Goal: Information Seeking & Learning: Learn about a topic

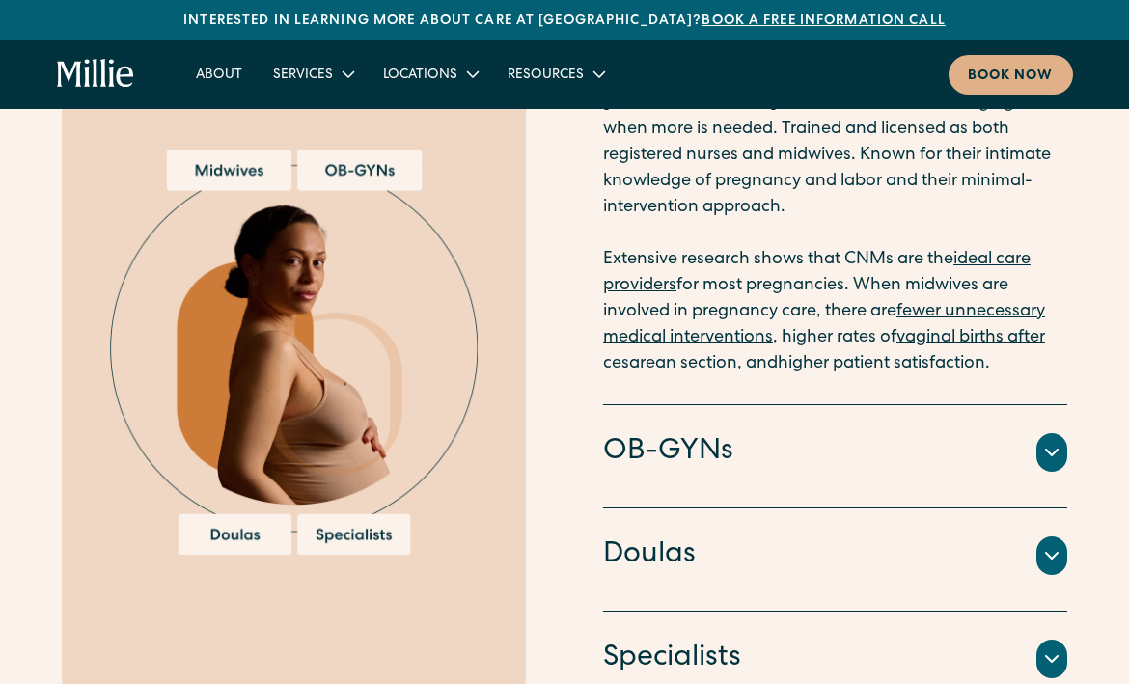
scroll to position [2130, 0]
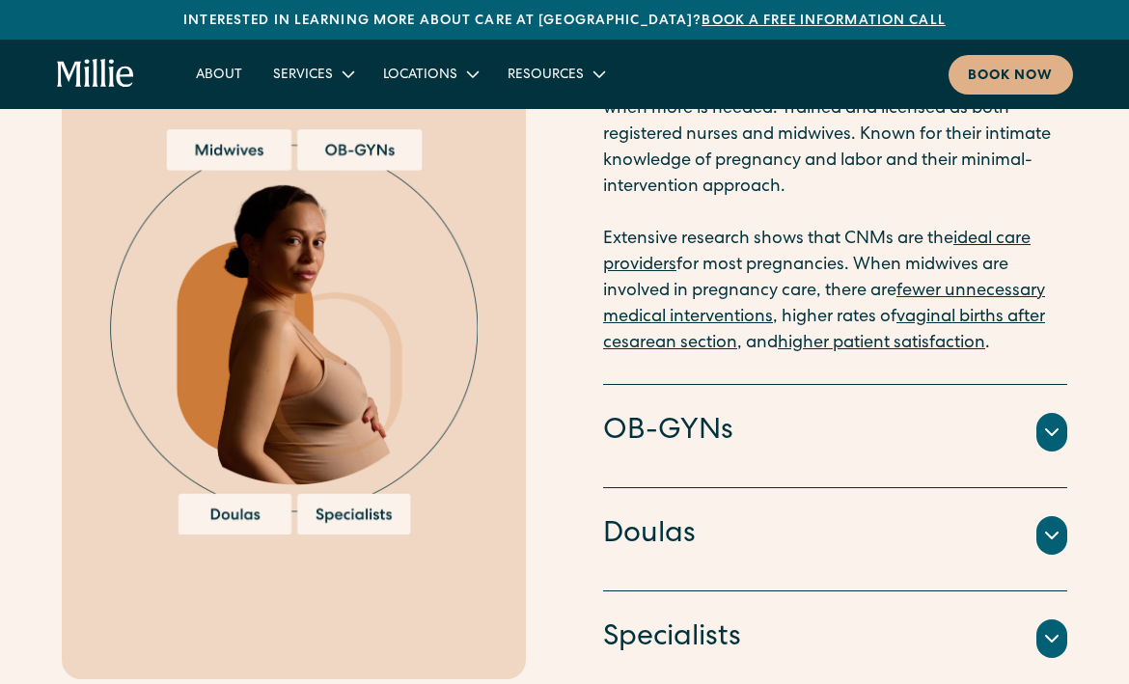
click at [1052, 418] on div at bounding box center [1051, 432] width 31 height 39
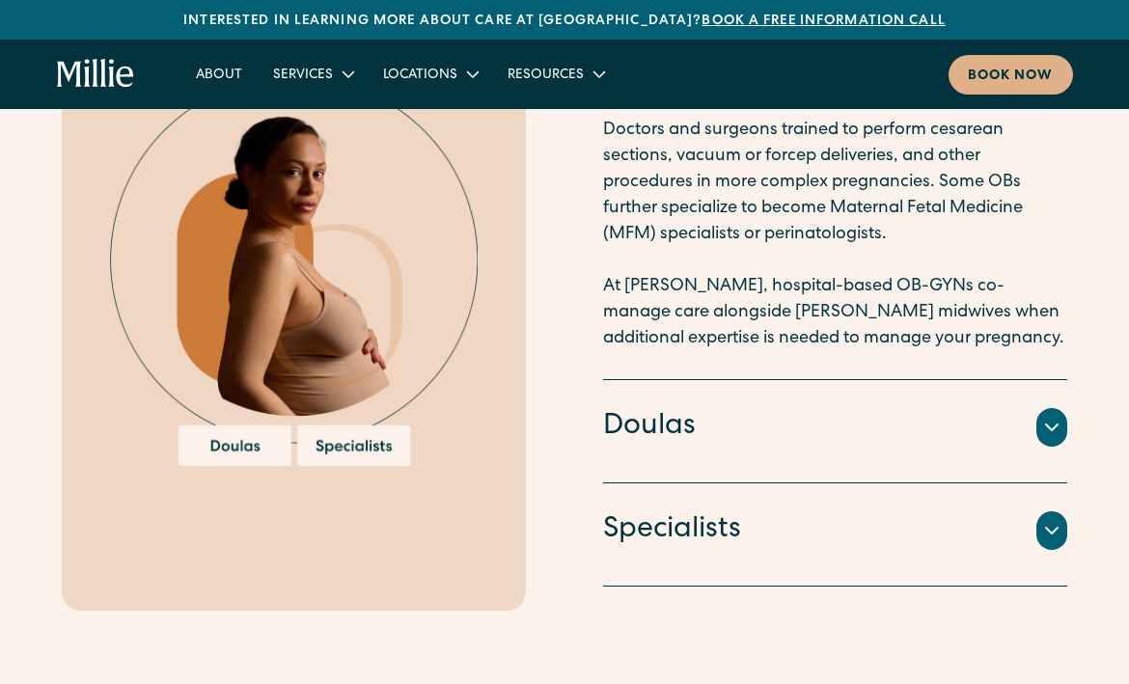
scroll to position [2185, 0]
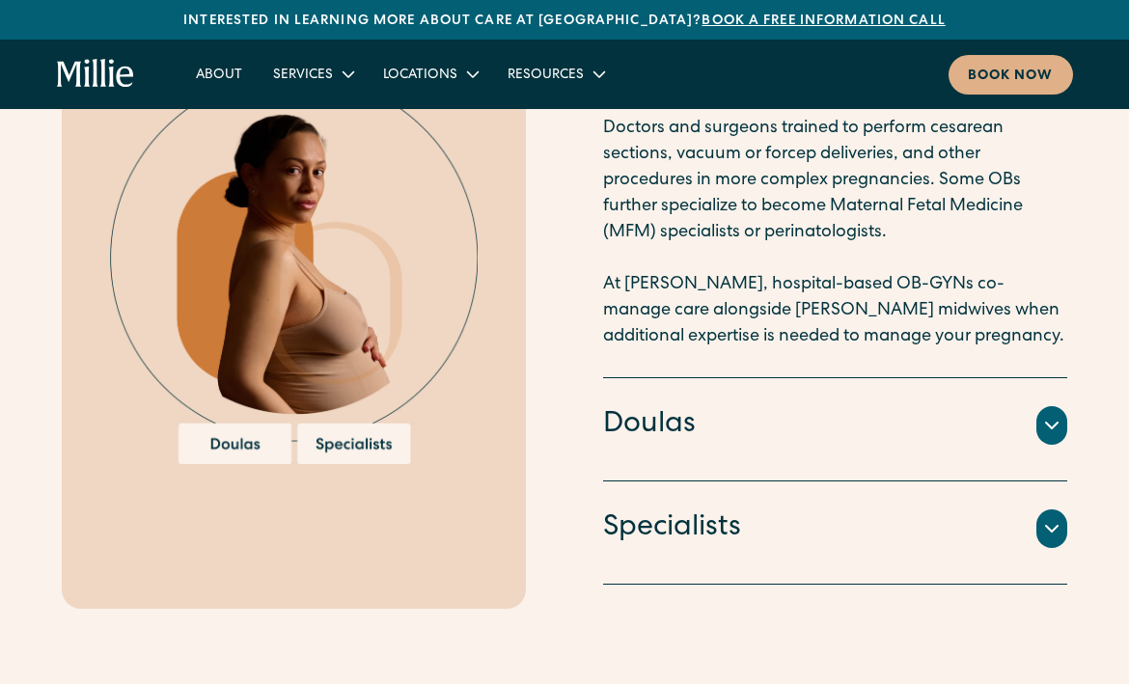
click at [1062, 414] on icon at bounding box center [1051, 425] width 23 height 23
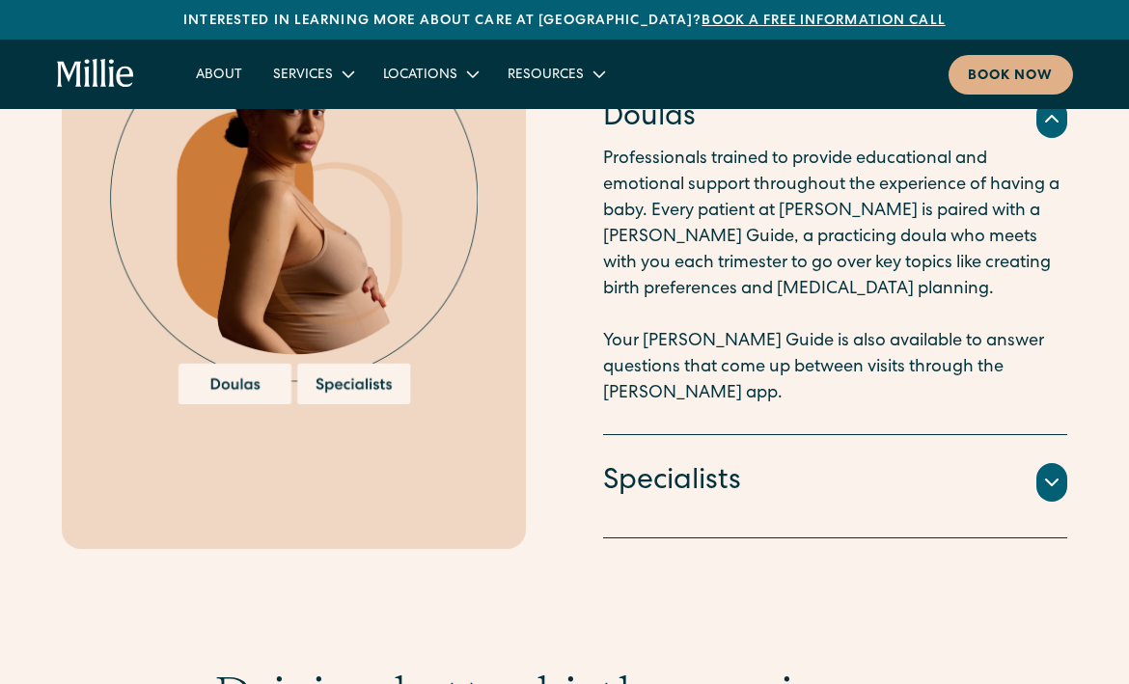
scroll to position [2249, 0]
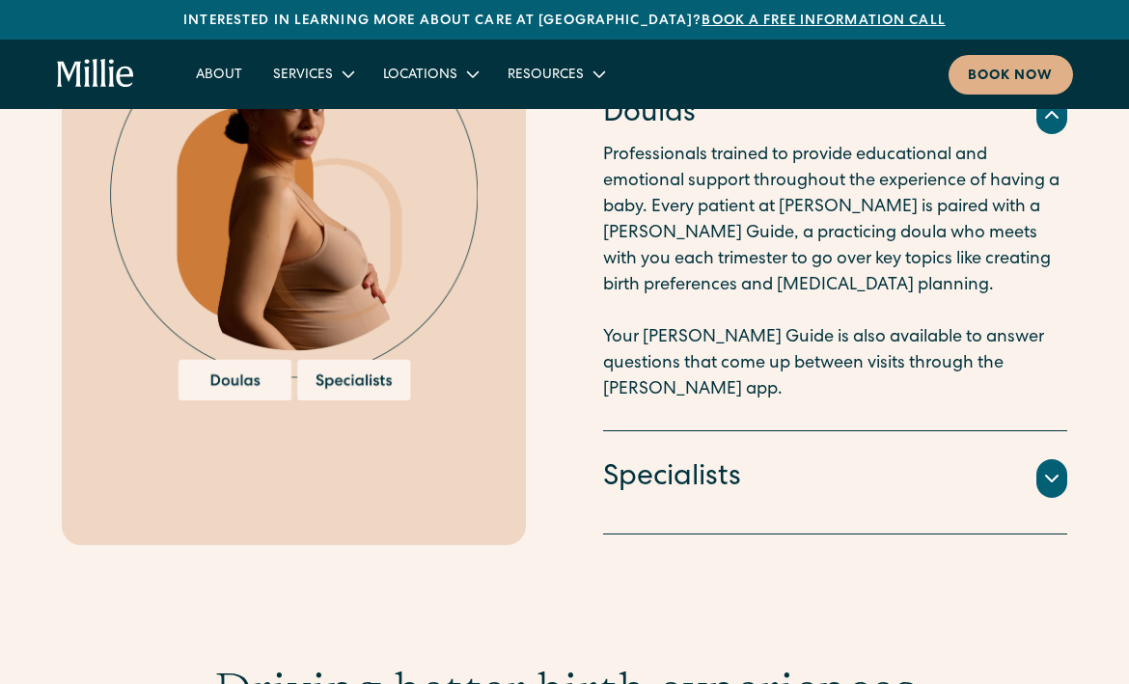
click at [1057, 467] on icon at bounding box center [1051, 478] width 23 height 23
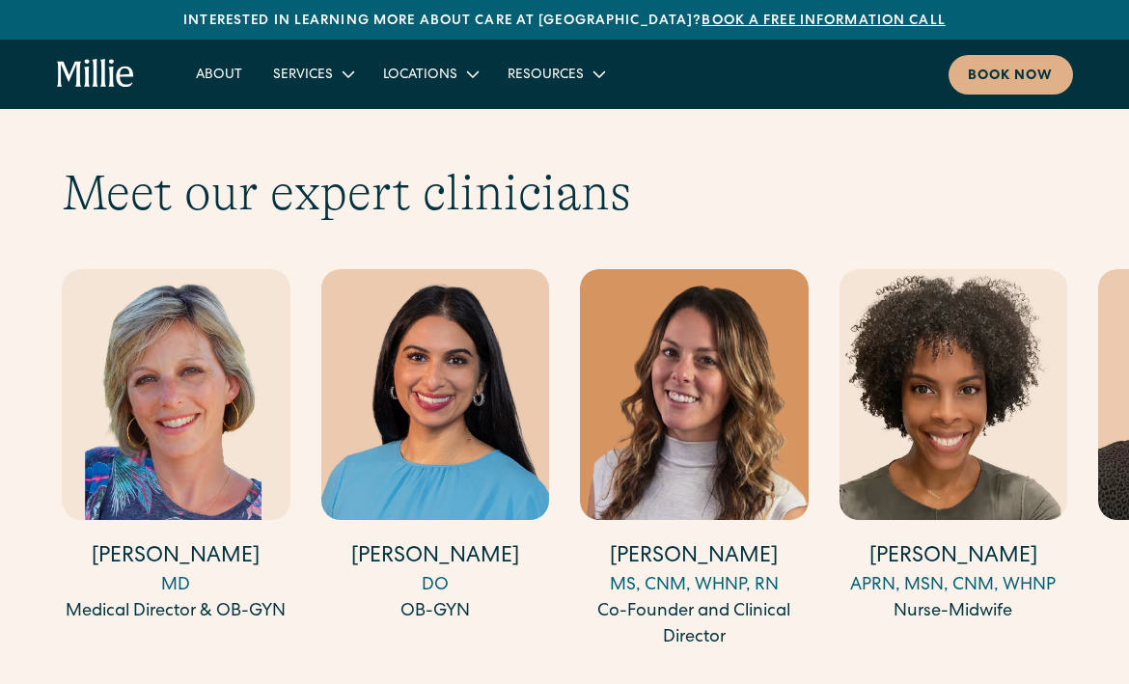
scroll to position [5181, 0]
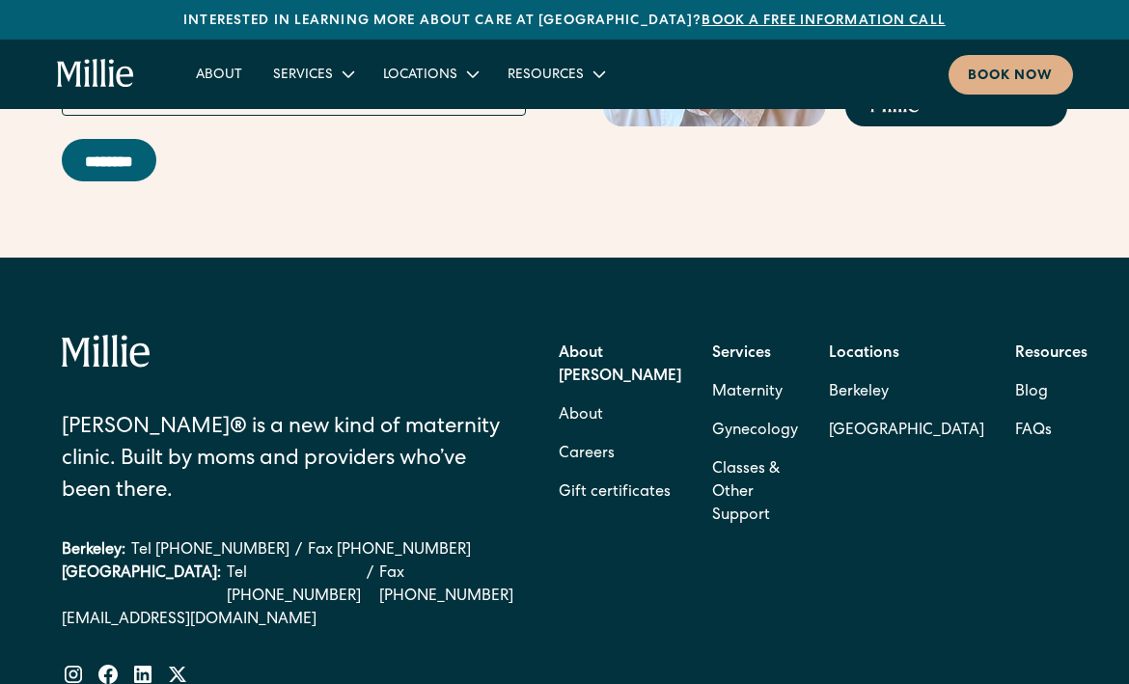
scroll to position [7742, 0]
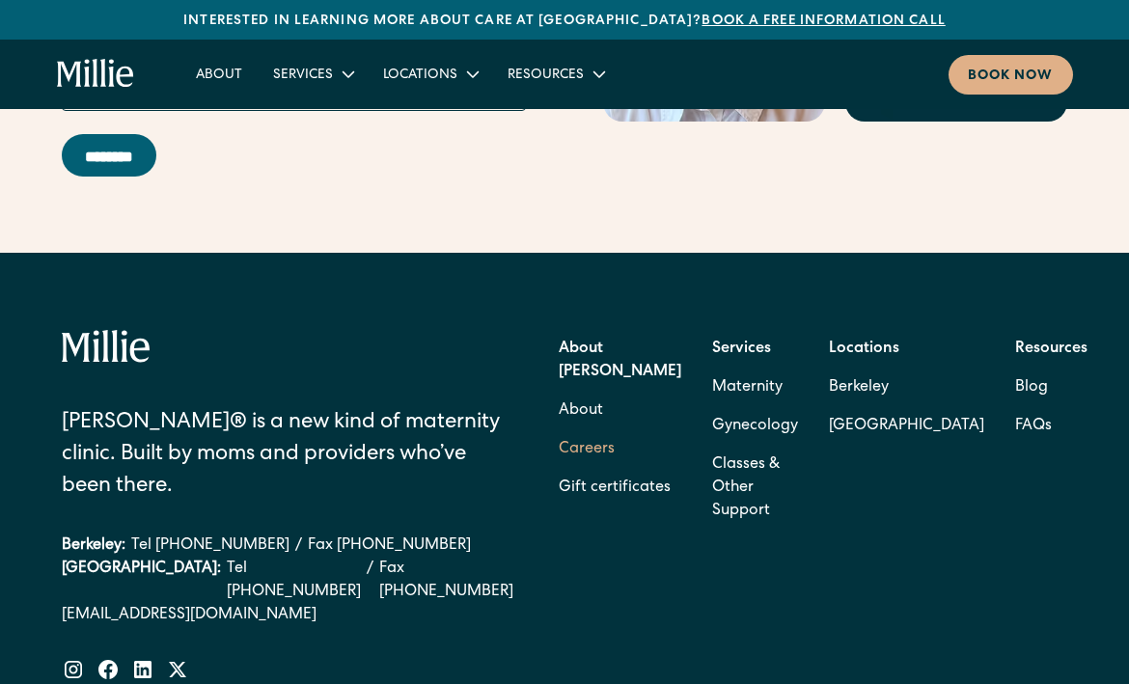
click at [615, 430] on link "Careers" at bounding box center [587, 449] width 56 height 39
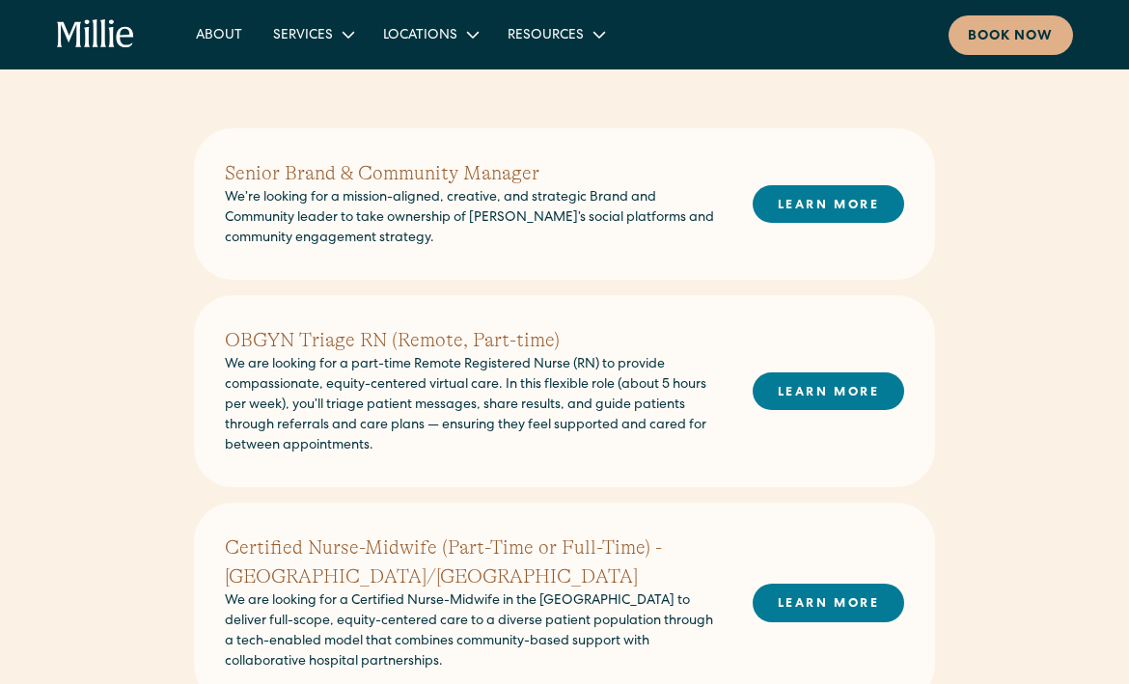
scroll to position [423, 0]
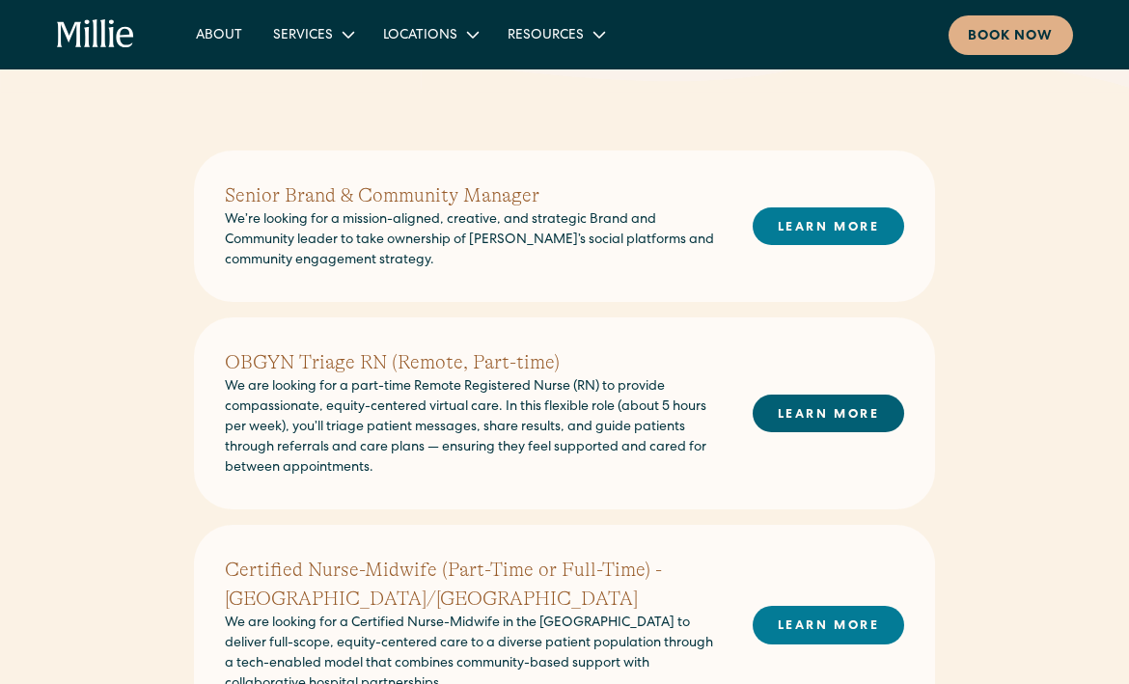
click at [853, 421] on link "LEARN MORE" at bounding box center [829, 414] width 152 height 38
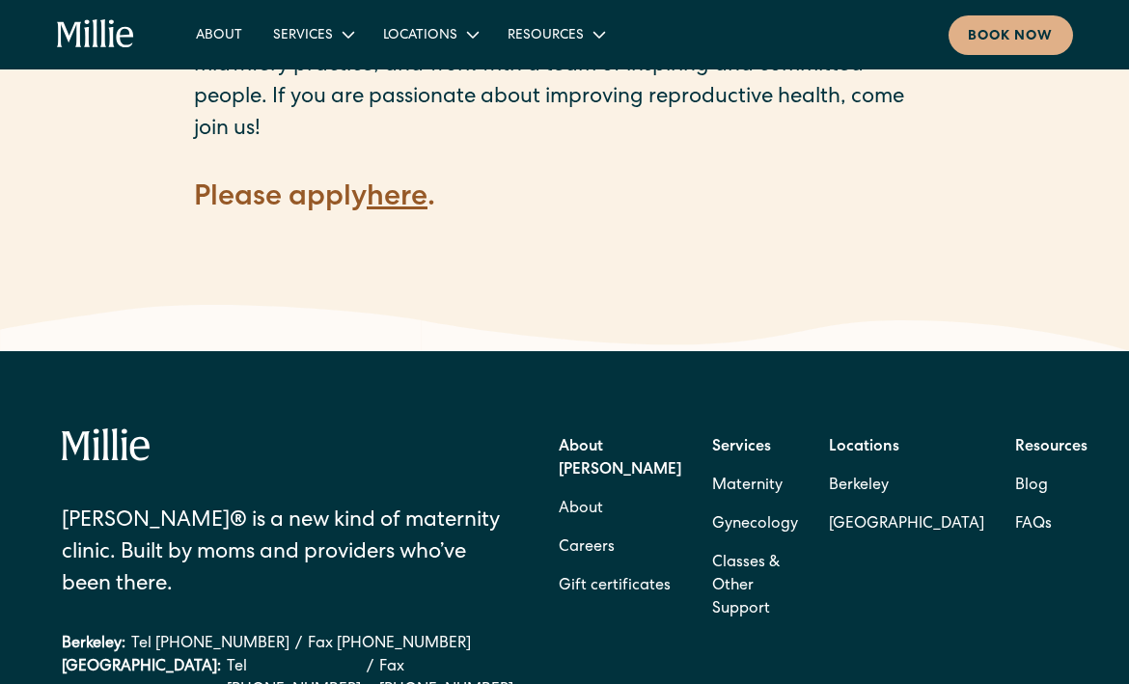
scroll to position [2934, 0]
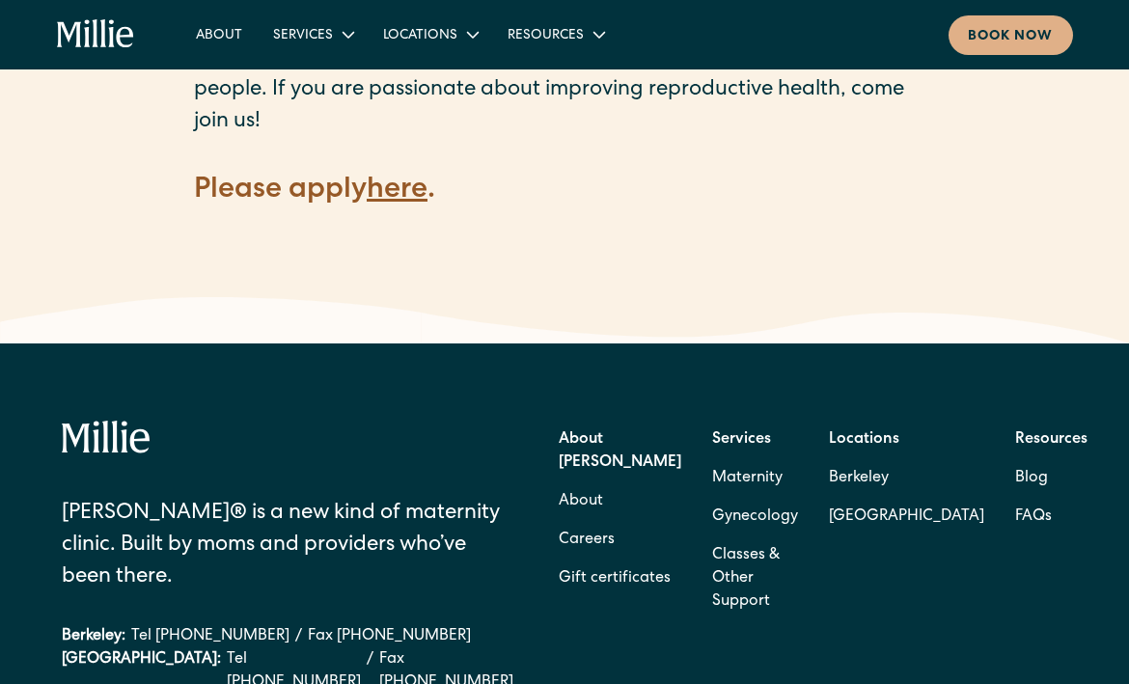
click at [413, 177] on strong "here" at bounding box center [397, 191] width 61 height 29
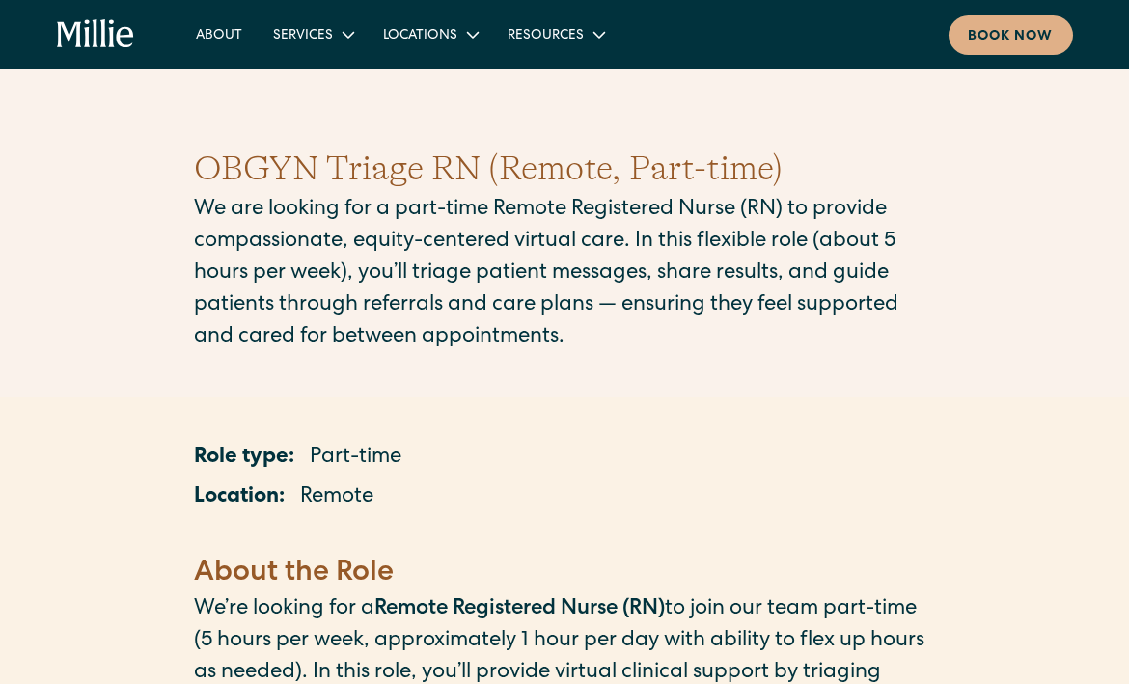
scroll to position [0, 0]
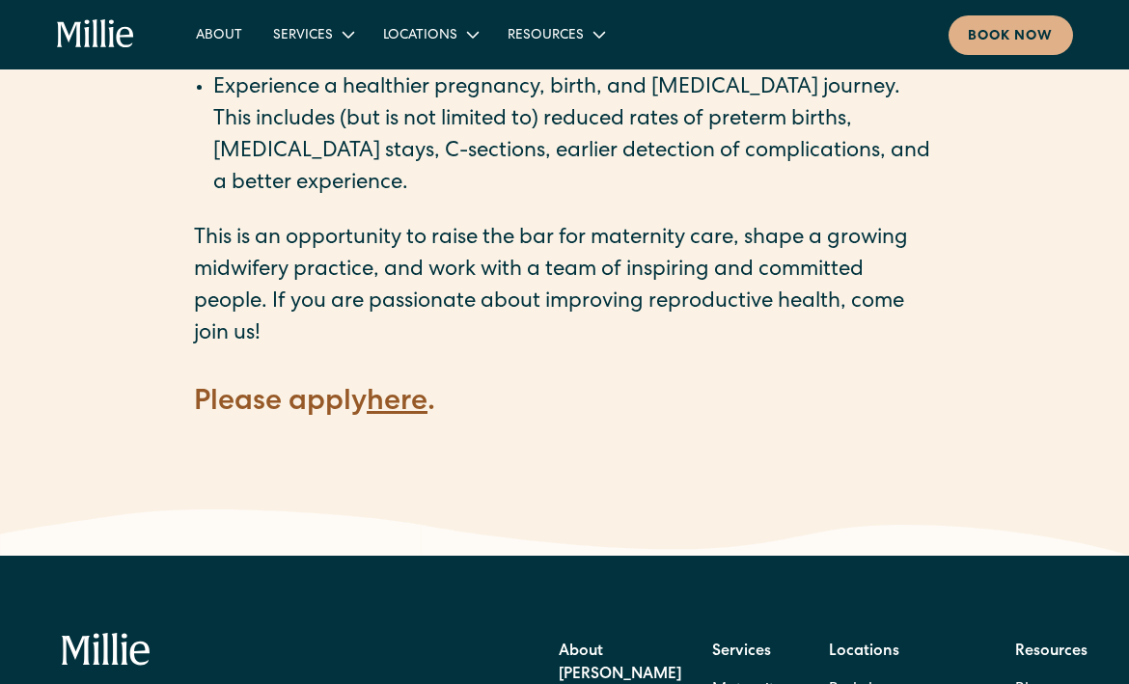
scroll to position [2722, 0]
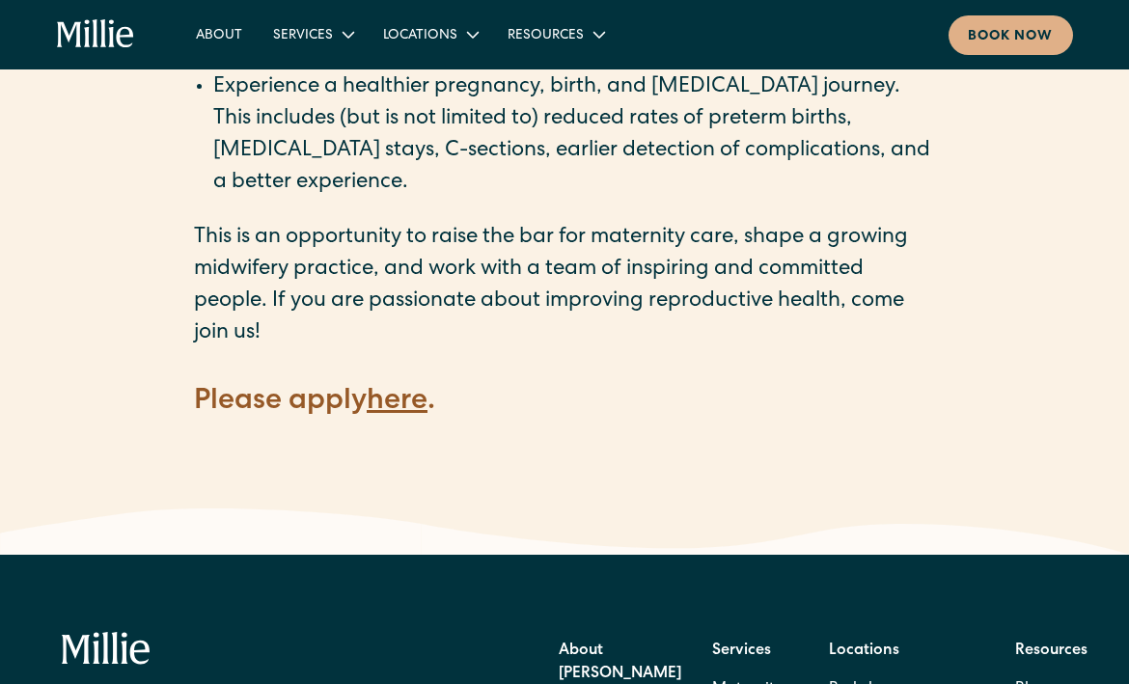
click at [419, 388] on strong "here" at bounding box center [397, 402] width 61 height 29
